Goal: Transaction & Acquisition: Purchase product/service

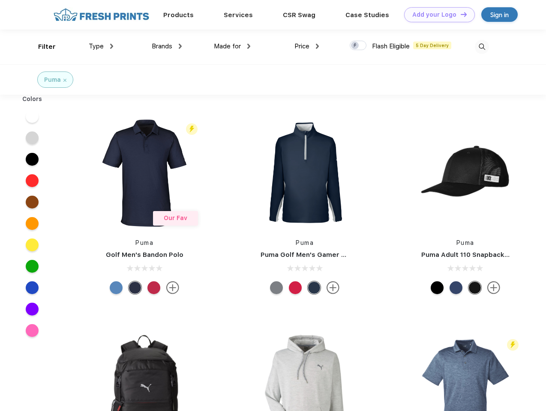
click at [436, 15] on link "Add your Logo Design Tool" at bounding box center [439, 14] width 71 height 15
click at [0, 0] on div "Design Tool" at bounding box center [0, 0] width 0 height 0
click at [459, 14] on link "Add your Logo Design Tool" at bounding box center [439, 14] width 71 height 15
click at [41, 47] on div "Filter" at bounding box center [47, 47] width 18 height 10
click at [101, 46] on span "Type" at bounding box center [96, 46] width 15 height 8
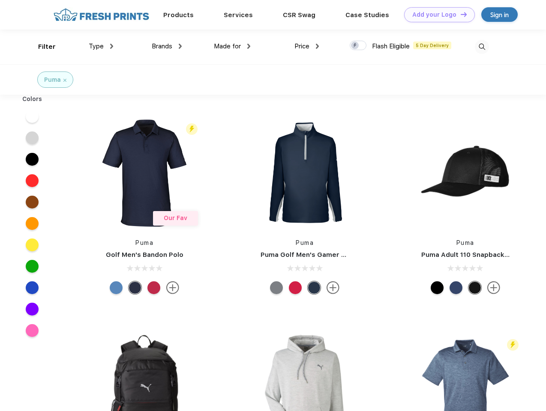
click at [167, 46] on span "Brands" at bounding box center [162, 46] width 21 height 8
click at [232, 46] on span "Made for" at bounding box center [227, 46] width 27 height 8
click at [307, 46] on span "Price" at bounding box center [301, 46] width 15 height 8
click at [358, 46] on div at bounding box center [357, 45] width 17 height 9
click at [355, 46] on input "checkbox" at bounding box center [352, 43] width 6 height 6
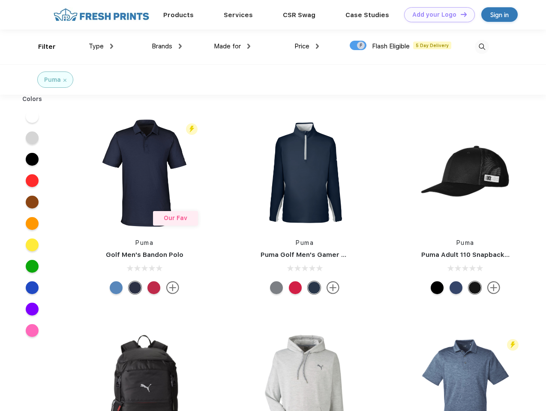
click at [481, 47] on img at bounding box center [481, 47] width 14 height 14
